Goal: Information Seeking & Learning: Learn about a topic

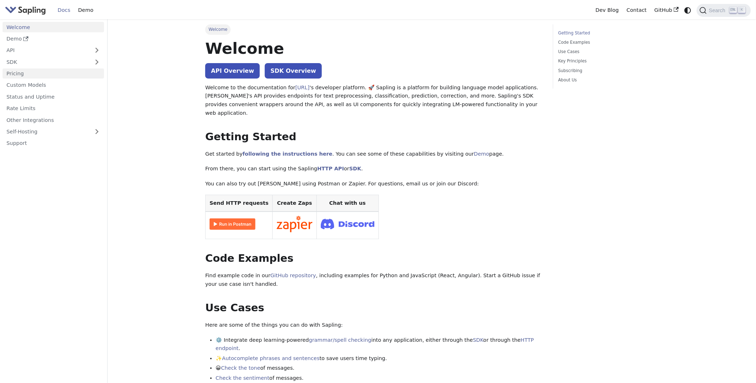
click at [15, 75] on link "Pricing" at bounding box center [53, 73] width 101 height 10
